Goal: Information Seeking & Learning: Learn about a topic

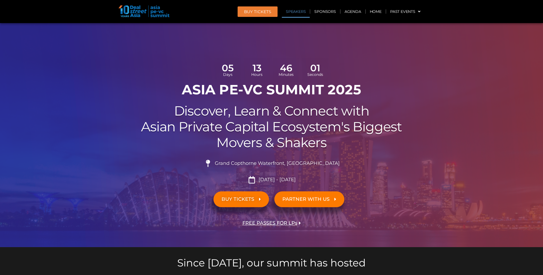
click at [295, 15] on link "Speakers" at bounding box center [296, 11] width 28 height 12
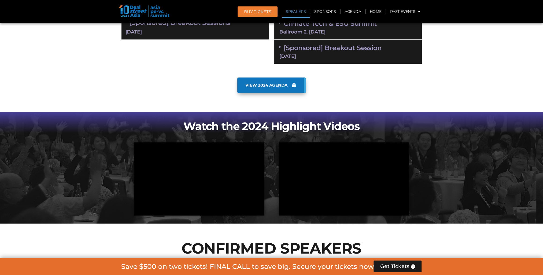
scroll to position [635, 0]
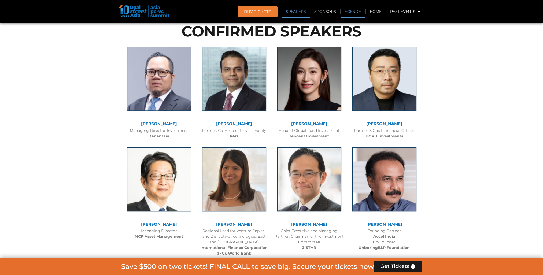
click at [352, 11] on link "Agenda" at bounding box center [353, 11] width 25 height 12
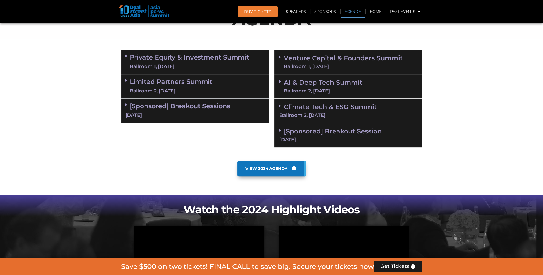
scroll to position [309, 0]
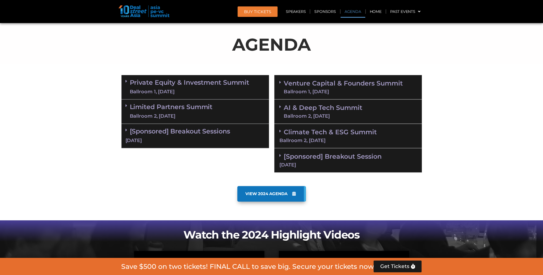
click at [362, 184] on div "VIEW 2024 AGENDA" at bounding box center [272, 201] width 306 height 37
click at [321, 89] on div "Ballroom 1, [DATE]" at bounding box center [343, 91] width 119 height 5
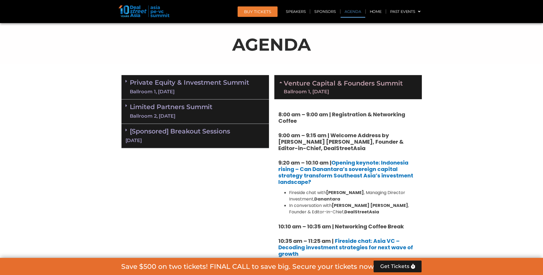
scroll to position [380, 0]
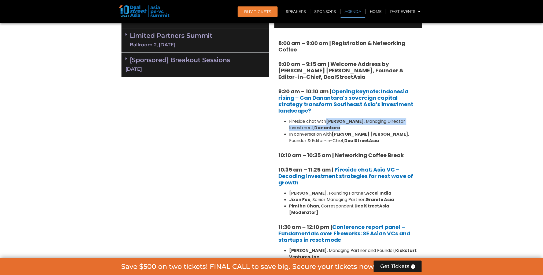
drag, startPoint x: 328, startPoint y: 121, endPoint x: 340, endPoint y: 126, distance: 13.2
click at [340, 126] on li "Fireside chat with [PERSON_NAME] , Managing Director Investment, Danantara" at bounding box center [353, 124] width 129 height 13
drag, startPoint x: 340, startPoint y: 126, endPoint x: 326, endPoint y: 119, distance: 15.8
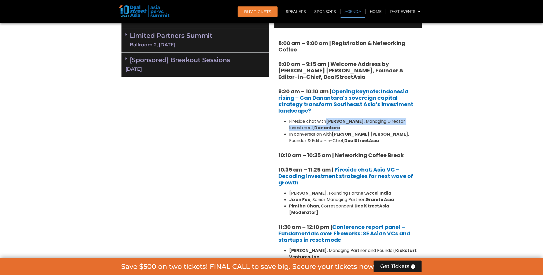
click at [326, 119] on li "Fireside chat with [PERSON_NAME] , Managing Director Investment, Danantara" at bounding box center [353, 124] width 129 height 13
click at [324, 132] on li "In conversation with [PERSON_NAME] [PERSON_NAME] , Founder & Editor-in-Chief, D…" at bounding box center [353, 137] width 129 height 13
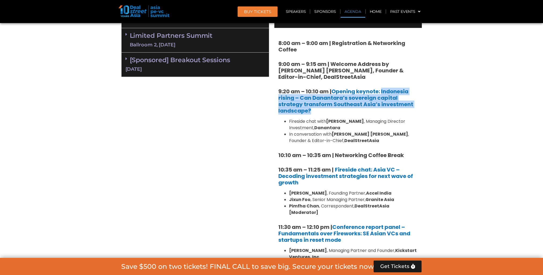
drag, startPoint x: 408, startPoint y: 106, endPoint x: 383, endPoint y: 90, distance: 29.8
click at [383, 90] on h5 "9:20 am – 10:10 am | Opening keynote: Indonesia rising – Can Danantara’s sovere…" at bounding box center [347, 101] width 139 height 26
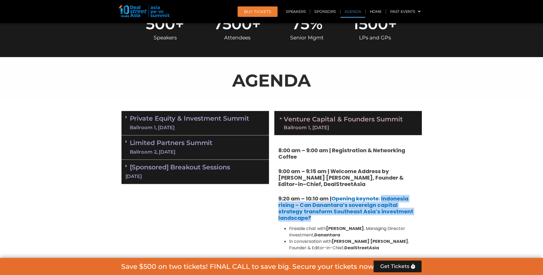
click at [207, 123] on link "Private Equity & Investment Summit Ballroom 1, [DATE]" at bounding box center [190, 123] width 120 height 16
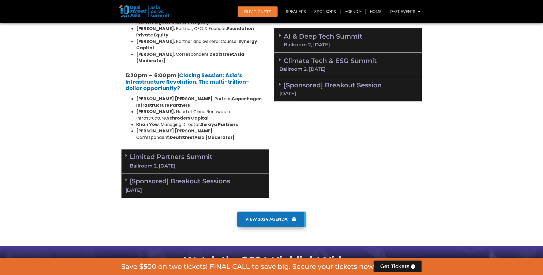
scroll to position [1060, 0]
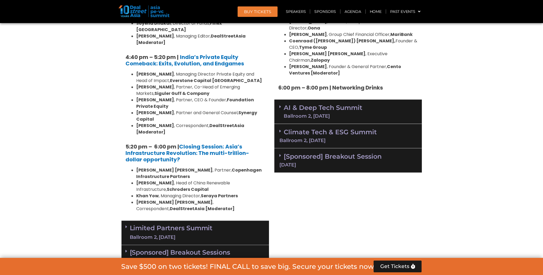
drag, startPoint x: 0, startPoint y: 75, endPoint x: 8, endPoint y: 74, distance: 7.6
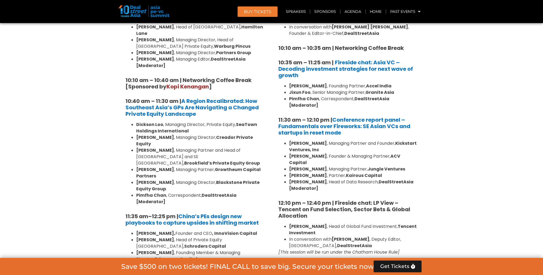
scroll to position [345, 0]
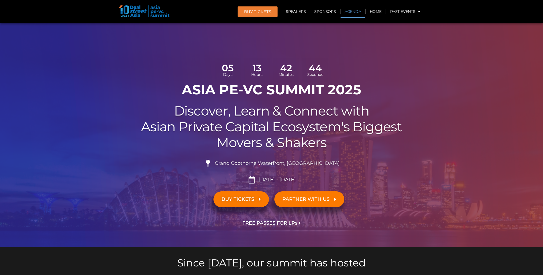
click at [357, 13] on link "Agenda" at bounding box center [353, 11] width 25 height 12
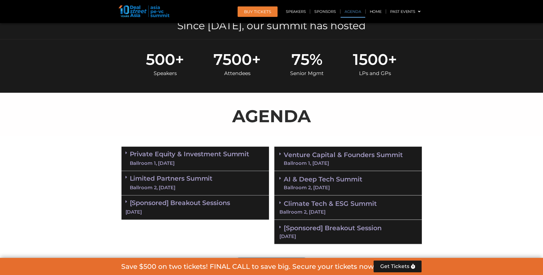
scroll to position [309, 0]
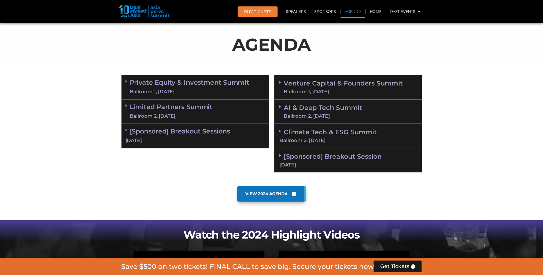
click at [335, 81] on link "Venture Capital & Founders​ Summit Ballroom 1, [DATE]" at bounding box center [343, 87] width 119 height 14
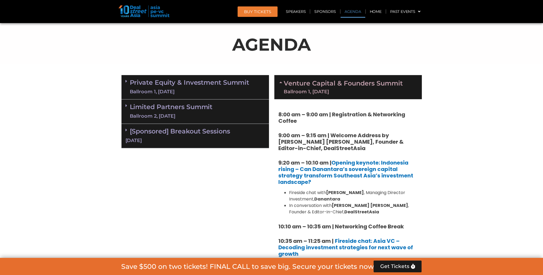
scroll to position [345, 0]
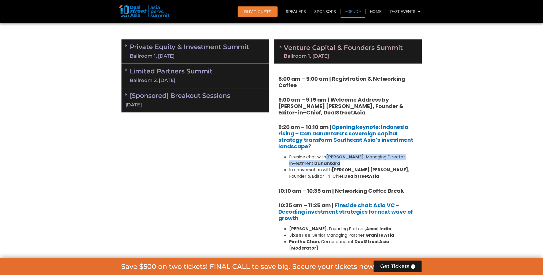
drag, startPoint x: 341, startPoint y: 163, endPoint x: 328, endPoint y: 158, distance: 13.8
click at [328, 158] on li "Fireside chat with [PERSON_NAME] , Managing Director Investment, Danantara" at bounding box center [353, 160] width 129 height 13
click at [183, 80] on div "Ballroom 2, [DATE]" at bounding box center [171, 80] width 83 height 7
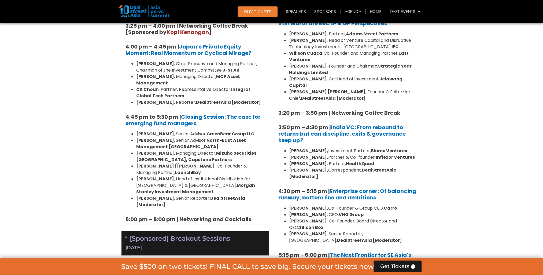
scroll to position [702, 0]
